Goal: Transaction & Acquisition: Purchase product/service

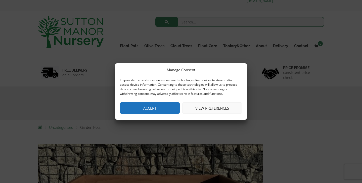
click at [150, 104] on button "Accept" at bounding box center [150, 107] width 60 height 11
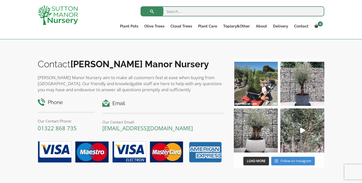
scroll to position [388, 0]
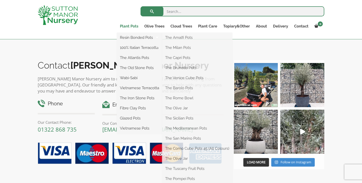
click at [133, 25] on link "Plant Pots" at bounding box center [129, 26] width 24 height 7
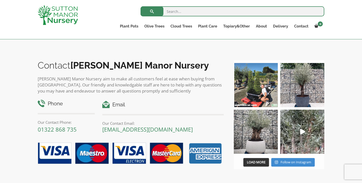
click at [180, 13] on input "search" at bounding box center [233, 11] width 184 height 10
type input "brown pot"
click at [141, 6] on button "submit" at bounding box center [152, 11] width 23 height 10
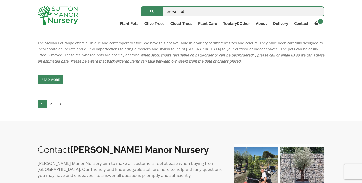
scroll to position [2196, 0]
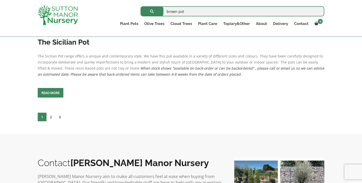
click at [194, 9] on input "brown pot" at bounding box center [233, 11] width 184 height 10
type input "the ha long"
click at [141, 6] on button "submit" at bounding box center [152, 11] width 23 height 10
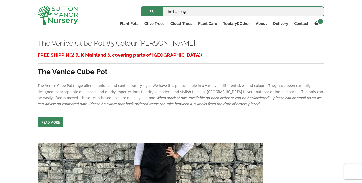
scroll to position [983, 0]
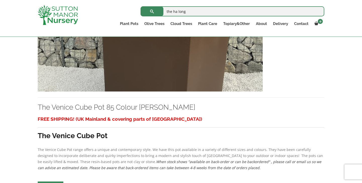
click at [193, 10] on input "the ha long" at bounding box center [233, 11] width 184 height 10
click at [141, 6] on button "submit" at bounding box center [152, 11] width 23 height 10
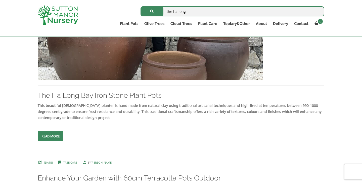
scroll to position [360, 0]
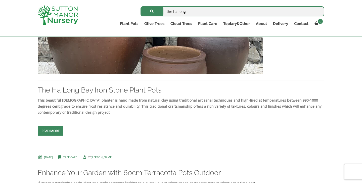
click at [57, 131] on link "Read more" at bounding box center [51, 131] width 26 height 10
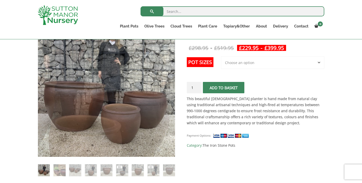
scroll to position [96, 0]
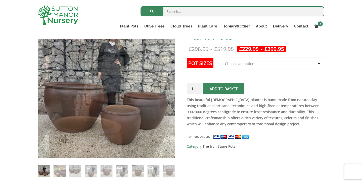
click at [241, 64] on select "Choose an option 3rd to Largest Pot In The Picture 2nd to Largest Pot In The Pi…" at bounding box center [272, 63] width 103 height 13
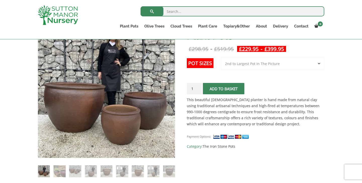
select select "2nd to Largest Pot In The Picture"
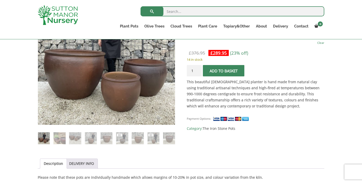
scroll to position [131, 0]
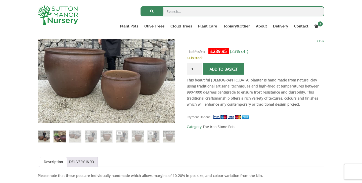
click at [60, 140] on img at bounding box center [60, 136] width 12 height 12
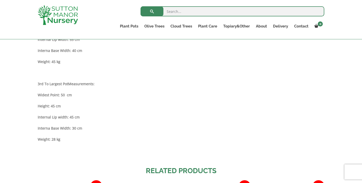
scroll to position [404, 0]
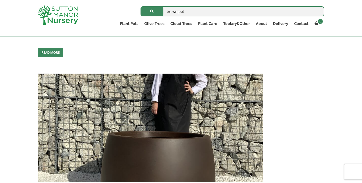
scroll to position [734, 0]
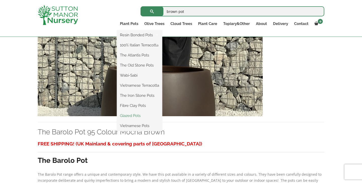
click at [132, 117] on link "Glazed Pots" at bounding box center [139, 116] width 45 height 8
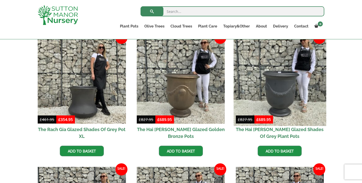
scroll to position [233, 0]
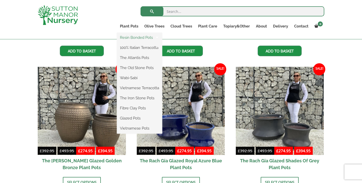
click at [130, 37] on link "Resin Bonded Pots" at bounding box center [139, 38] width 45 height 8
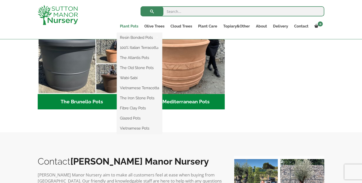
scroll to position [742, 0]
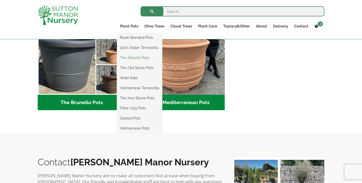
click at [132, 57] on link "The Atlantis Pots" at bounding box center [139, 58] width 45 height 8
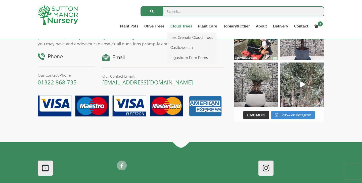
scroll to position [625, 0]
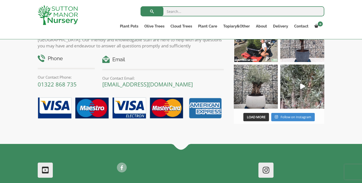
click at [182, 18] on form "Search for:" at bounding box center [233, 12] width 184 height 15
click at [181, 13] on input "search" at bounding box center [233, 11] width 184 height 10
type input "tall pots"
click at [141, 6] on button "submit" at bounding box center [152, 11] width 23 height 10
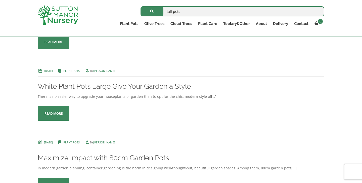
scroll to position [298, 0]
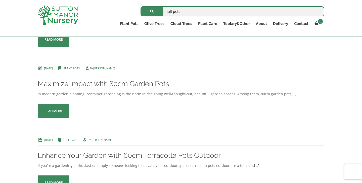
click at [57, 108] on link "Read more" at bounding box center [54, 111] width 32 height 14
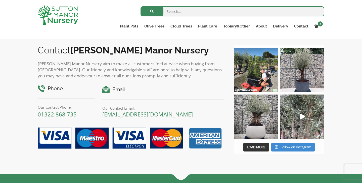
scroll to position [442, 0]
